Goal: Task Accomplishment & Management: Use online tool/utility

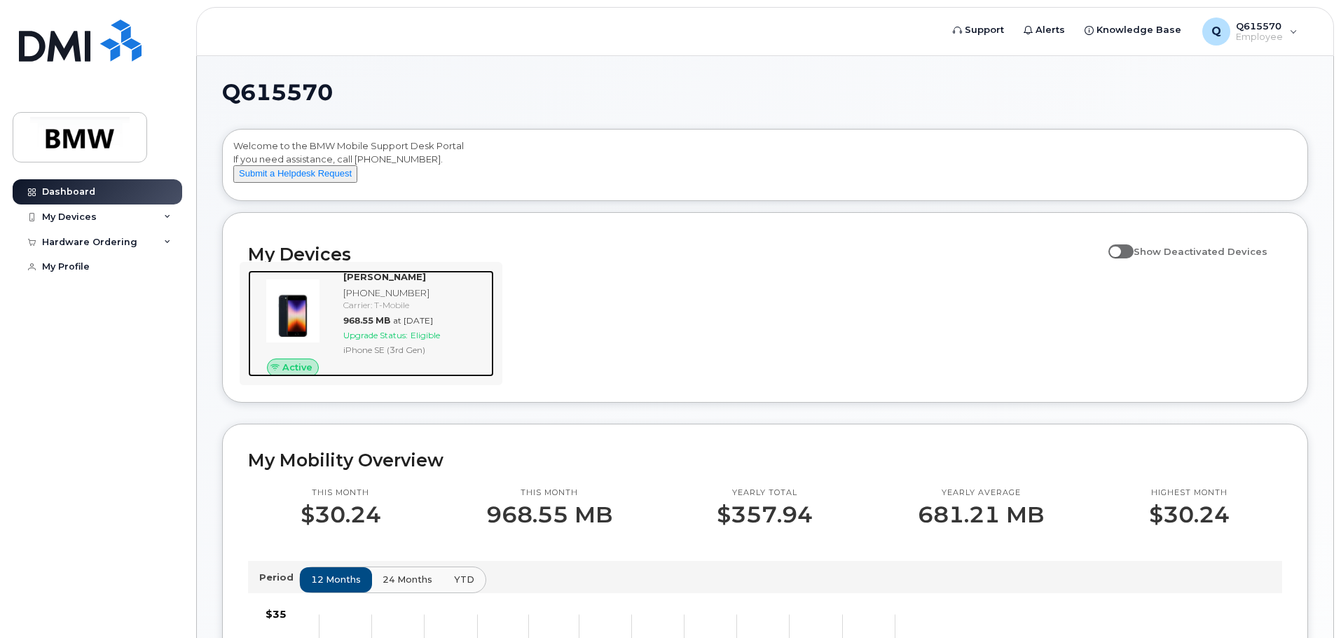
click at [341, 365] on div "Kevin Cottino 201-952-7576 Carrier: T-Mobile 968.55 MB at Sep 01, 2025 Upgrade …" at bounding box center [416, 324] width 156 height 107
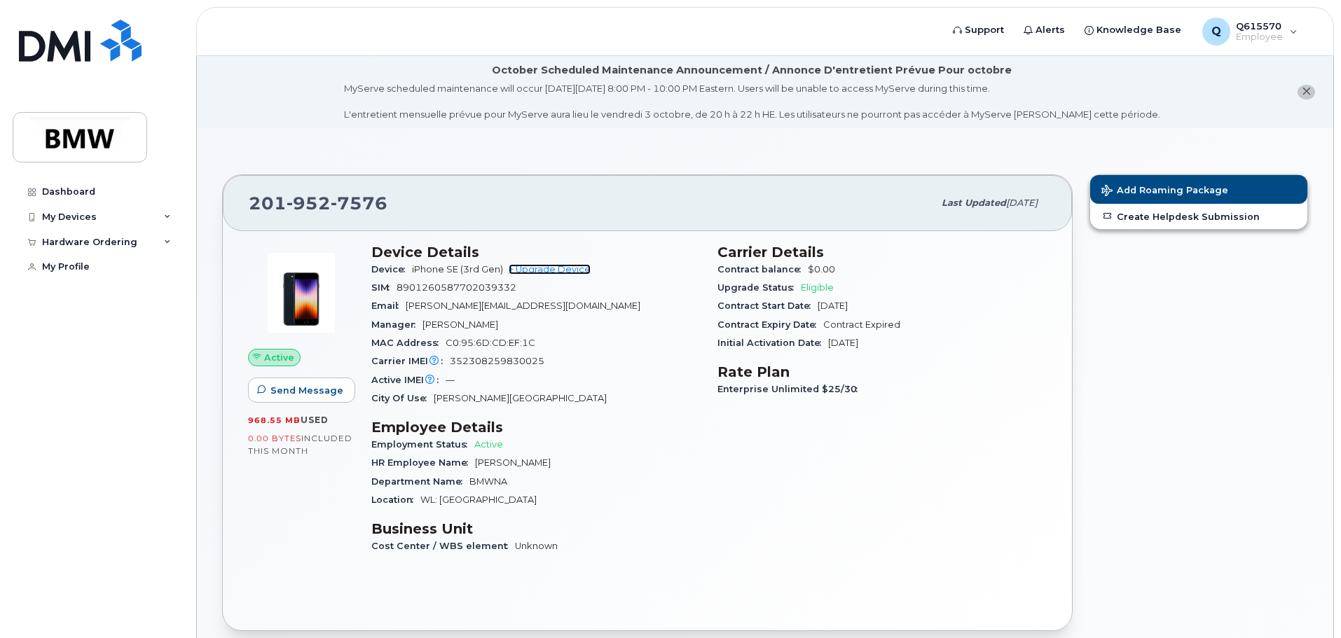
click at [550, 268] on link "+ Upgrade Device" at bounding box center [550, 269] width 82 height 11
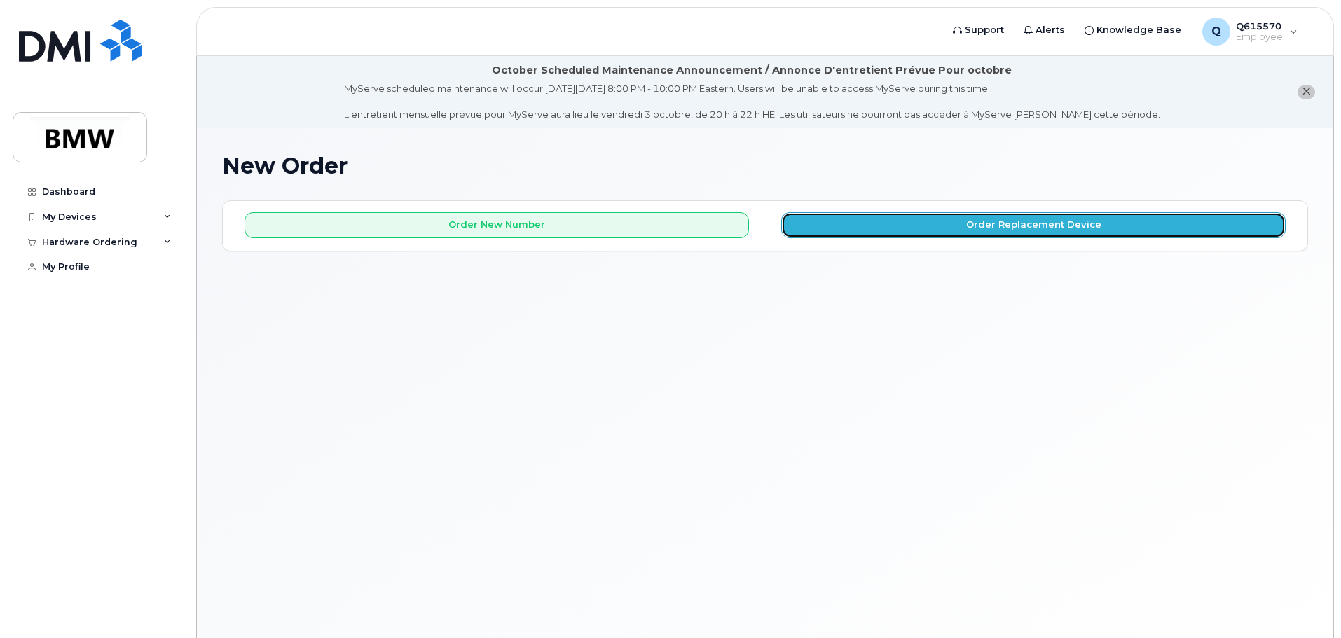
click at [1031, 224] on button "Order Replacement Device" at bounding box center [1033, 225] width 505 height 26
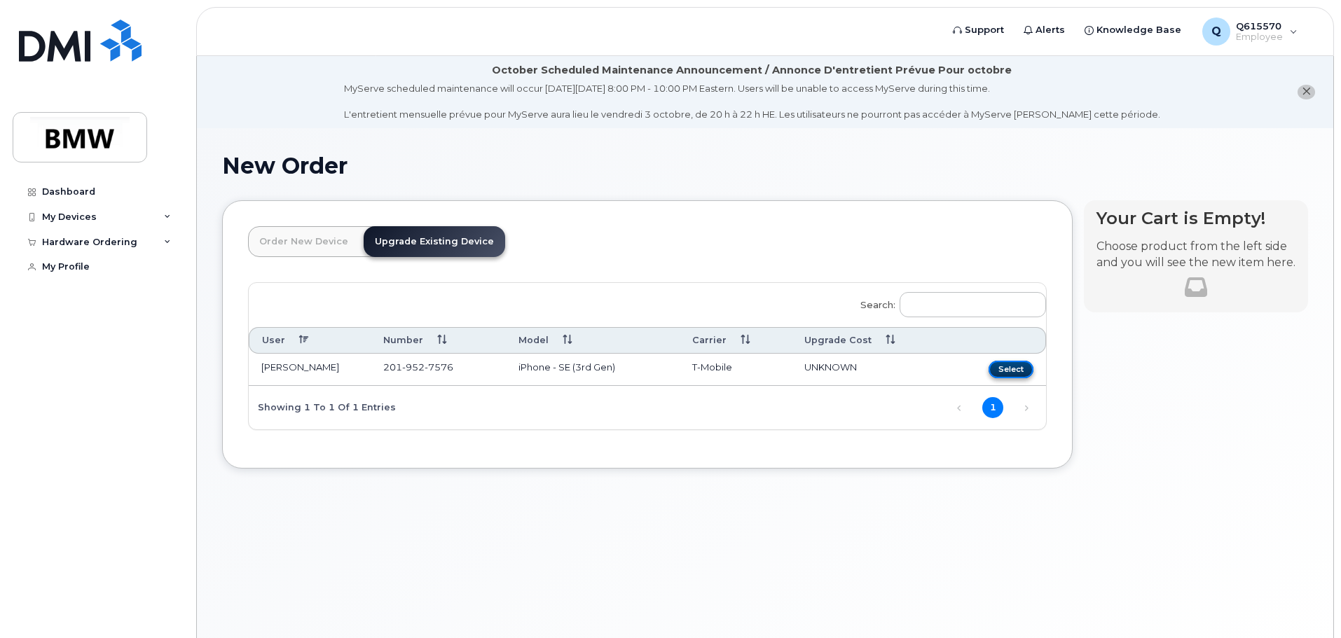
click at [1025, 374] on button "Select" at bounding box center [1011, 370] width 45 height 18
